Goal: Task Accomplishment & Management: Manage account settings

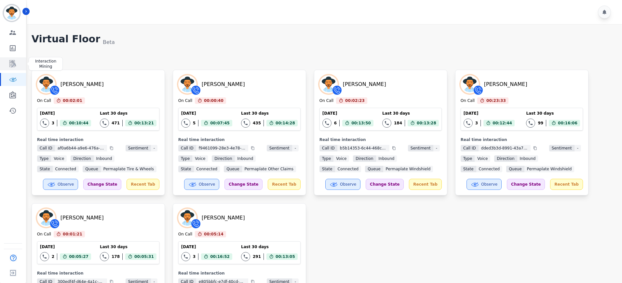
click at [18, 59] on link "Sidebar" at bounding box center [13, 63] width 25 height 13
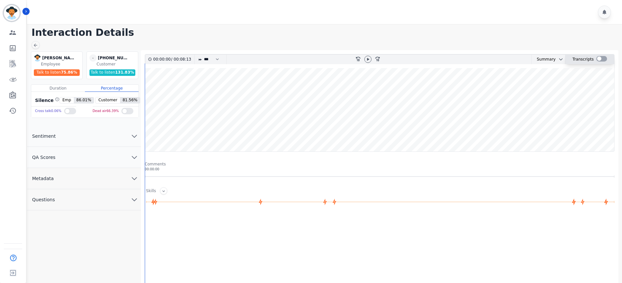
click at [604, 59] on div at bounding box center [601, 59] width 11 height 6
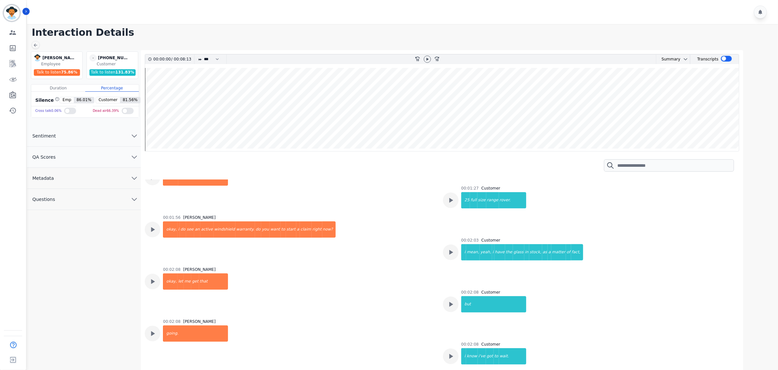
scroll to position [244, 0]
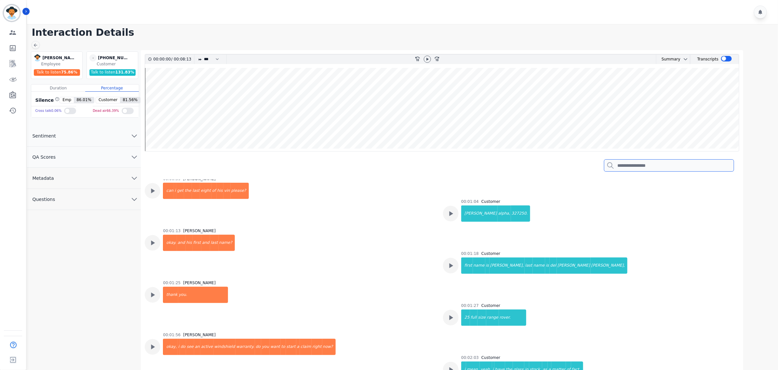
click at [624, 168] on input "search" at bounding box center [669, 165] width 130 height 12
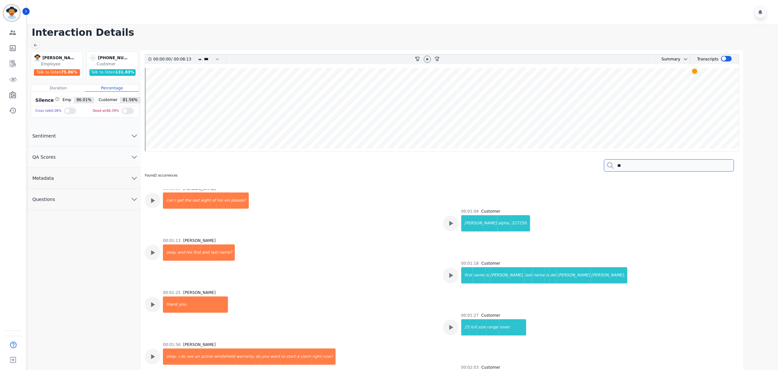
type input "*"
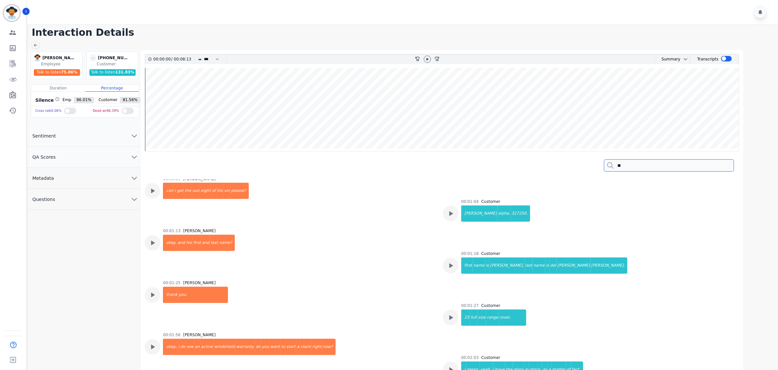
type input "*"
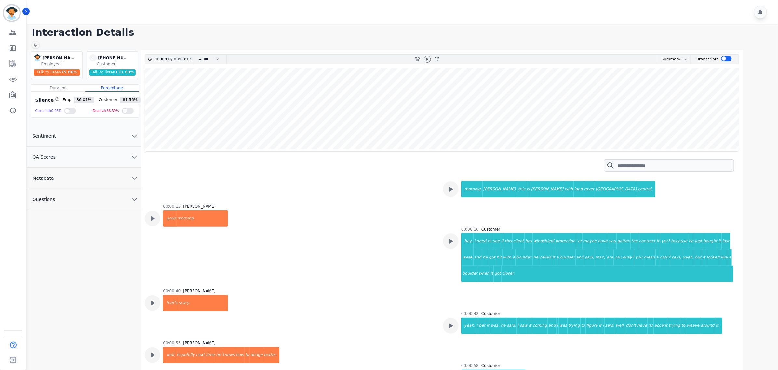
scroll to position [0, 0]
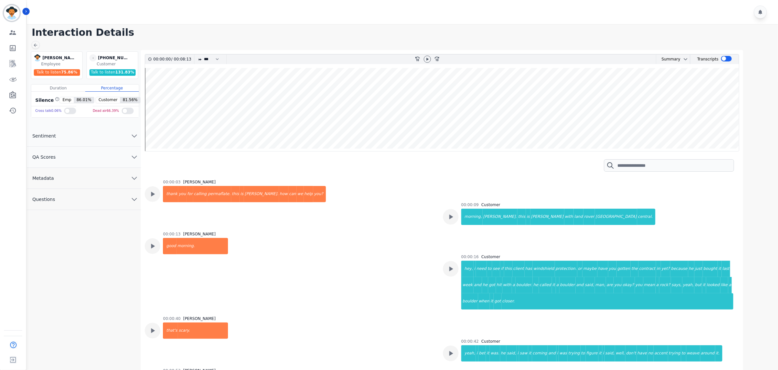
click at [425, 51] on div "00:00:00 / 00:08:13 * * * **** * *** * **** rewind-10 fast-forward-10 Summary A…" at bounding box center [442, 224] width 602 height 349
click at [430, 59] on icon at bounding box center [427, 59] width 5 height 5
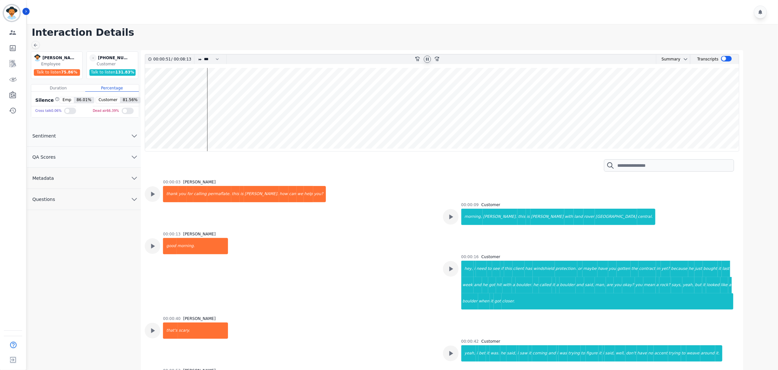
click at [213, 127] on wave at bounding box center [442, 109] width 594 height 83
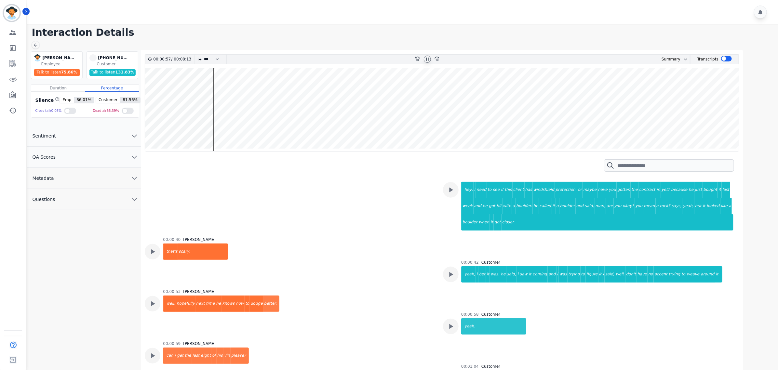
scroll to position [84, 0]
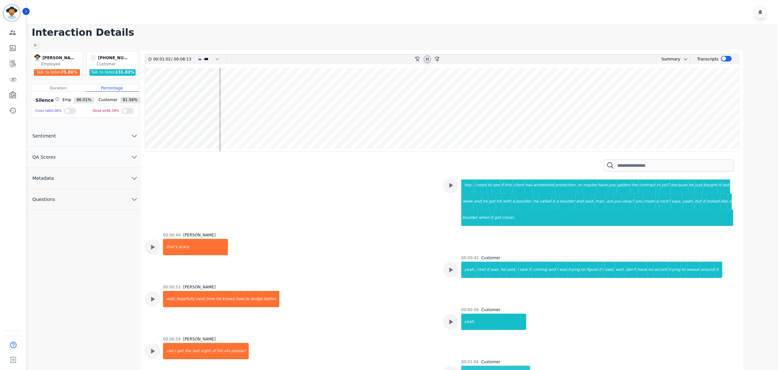
click at [223, 90] on wave at bounding box center [442, 109] width 594 height 83
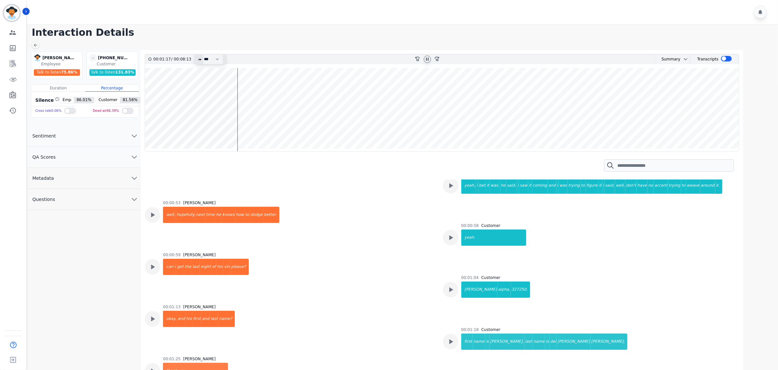
click at [201, 62] on div at bounding box center [200, 59] width 4 height 9
click at [212, 55] on select "* * * **** * *** * ****" at bounding box center [213, 59] width 20 height 9
select select "****"
click at [204, 55] on select "* * * **** * *** * ****" at bounding box center [213, 59] width 20 height 9
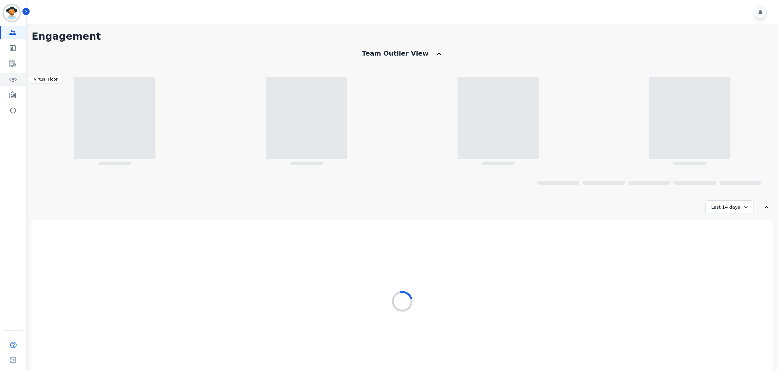
click at [13, 81] on icon "Sidebar" at bounding box center [12, 80] width 7 height 4
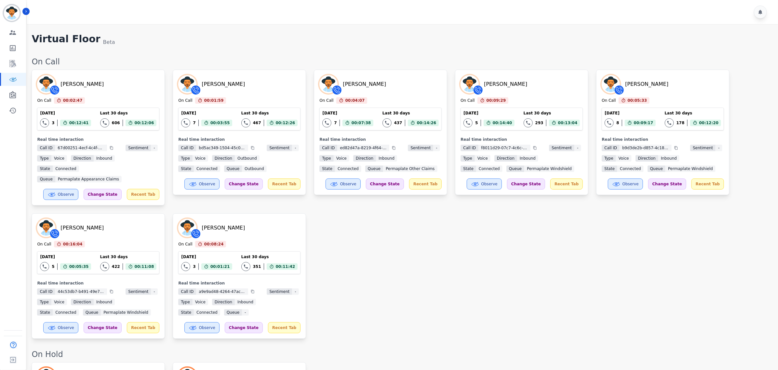
click at [477, 250] on div "Destiny Rosales On Call 00:02:47 Current State: On Call Today 3 Total interacti…" at bounding box center [402, 204] width 740 height 269
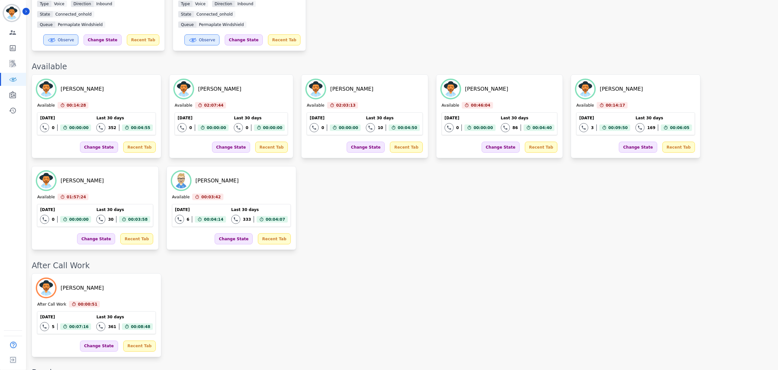
scroll to position [244, 0]
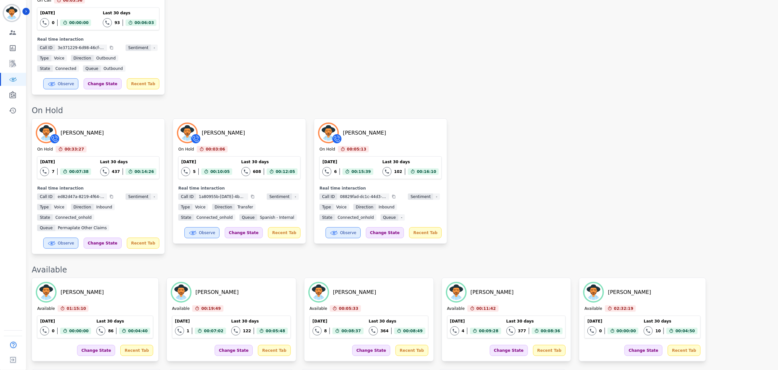
click at [585, 200] on div "Yosiah Simpkins On Hold 00:33:27 Current State: On Hold Today 7 Total interacti…" at bounding box center [402, 186] width 740 height 136
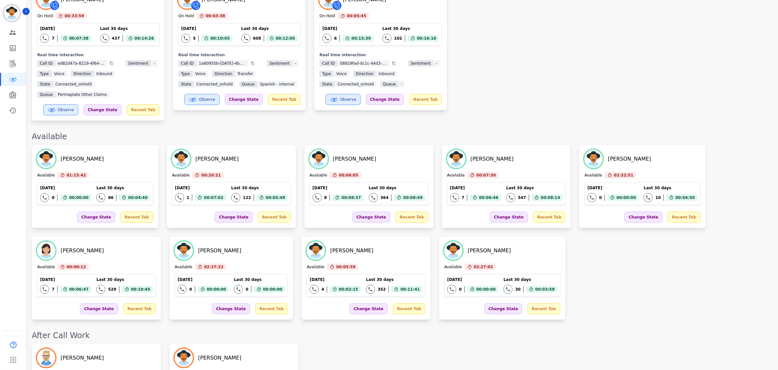
scroll to position [49, 0]
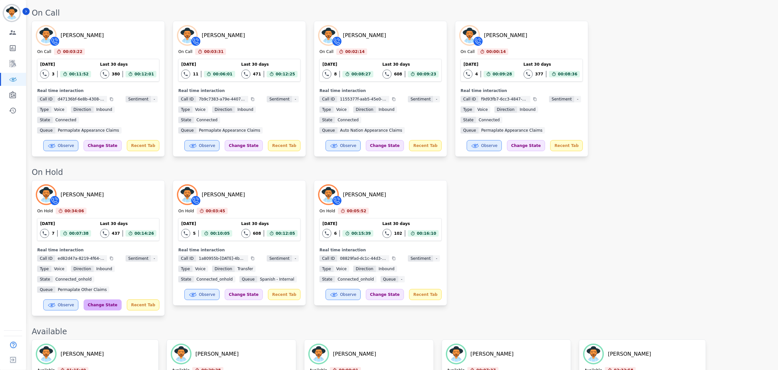
click at [110, 299] on div "Change State" at bounding box center [103, 304] width 38 height 11
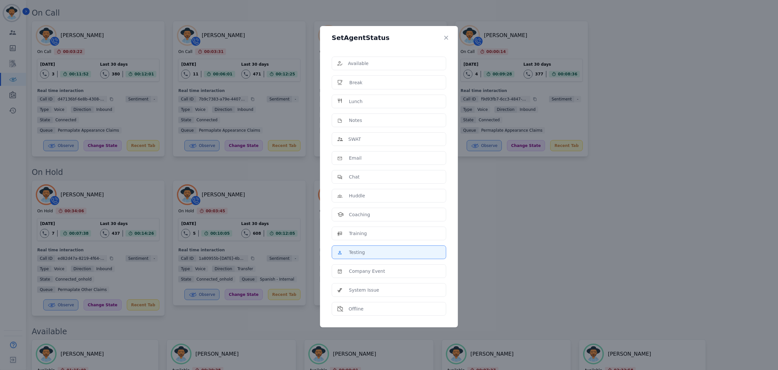
scroll to position [211, 0]
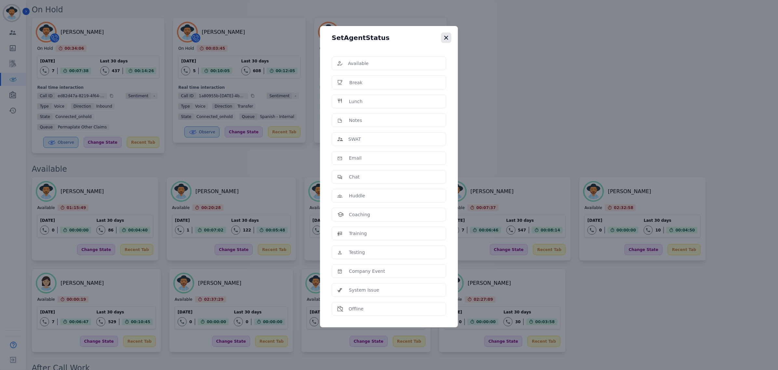
click at [446, 36] on icon "button" at bounding box center [446, 37] width 7 height 7
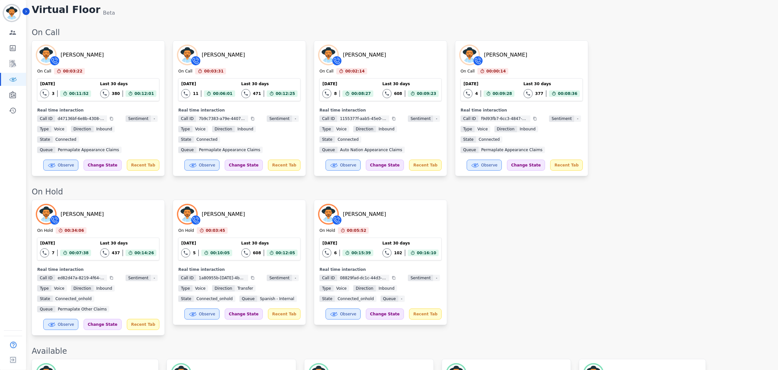
scroll to position [0, 0]
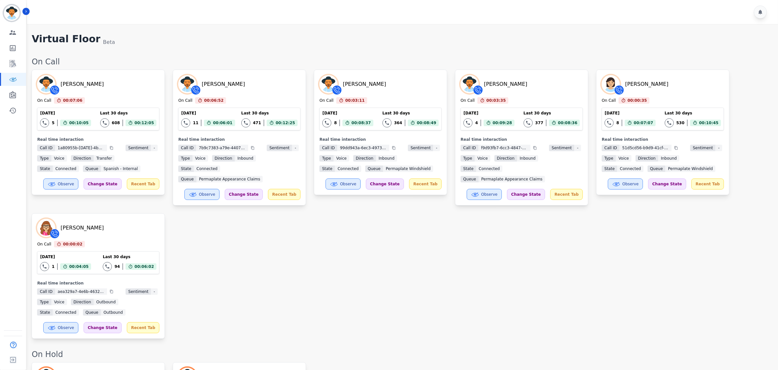
click at [432, 301] on div "Destiny Rosales On Call 00:07:06 Current State: On Call Today 5 Total interacti…" at bounding box center [402, 204] width 740 height 269
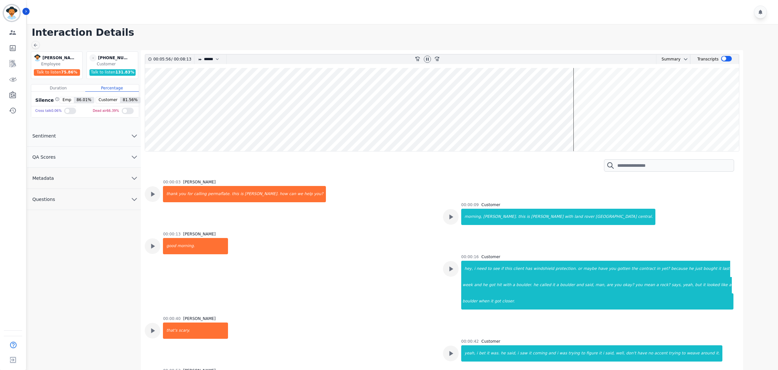
select select "****"
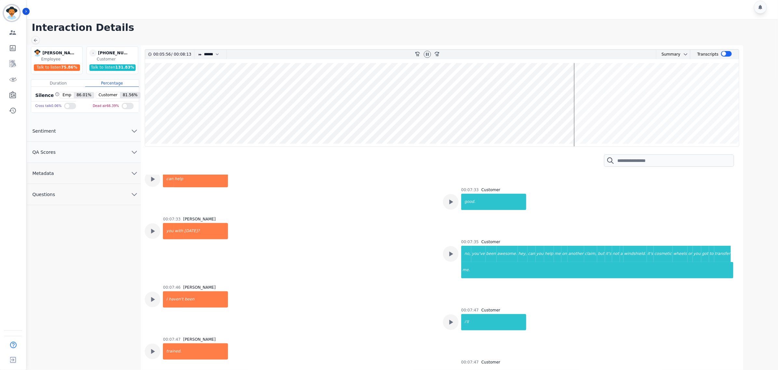
click at [644, 86] on wave at bounding box center [442, 104] width 594 height 83
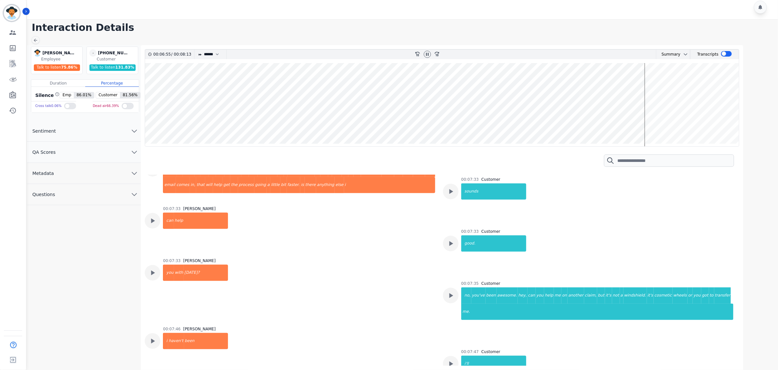
scroll to position [1706, 0]
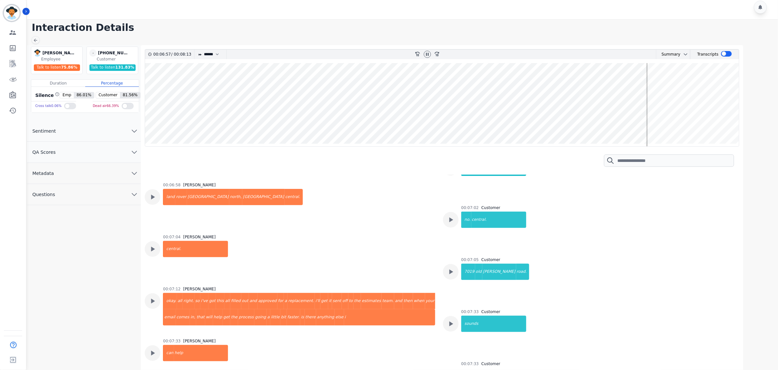
click at [637, 123] on wave at bounding box center [442, 104] width 594 height 83
